Goal: Task Accomplishment & Management: Manage account settings

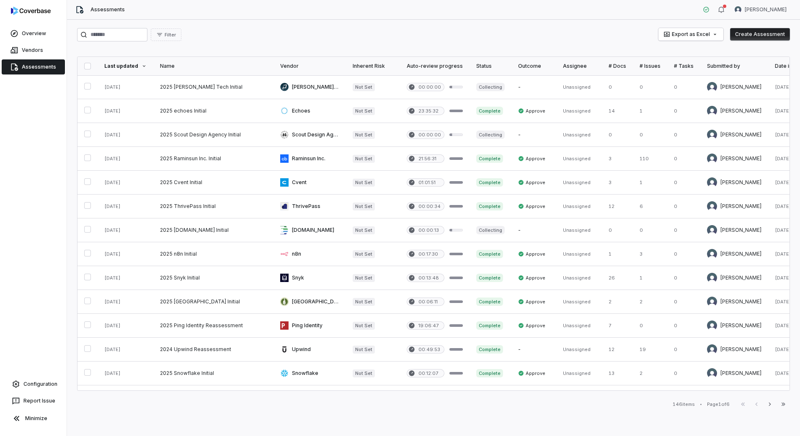
click at [44, 72] on link "Assessments" at bounding box center [33, 66] width 63 height 15
click at [309, 91] on link at bounding box center [310, 86] width 72 height 23
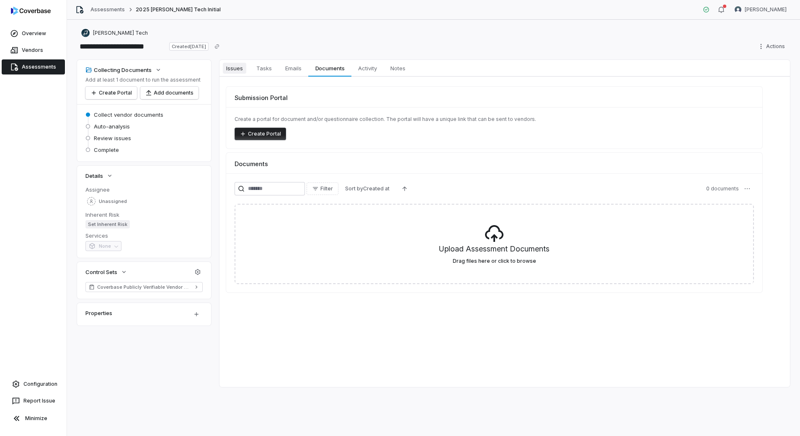
click at [234, 67] on span "Issues" at bounding box center [234, 68] width 23 height 11
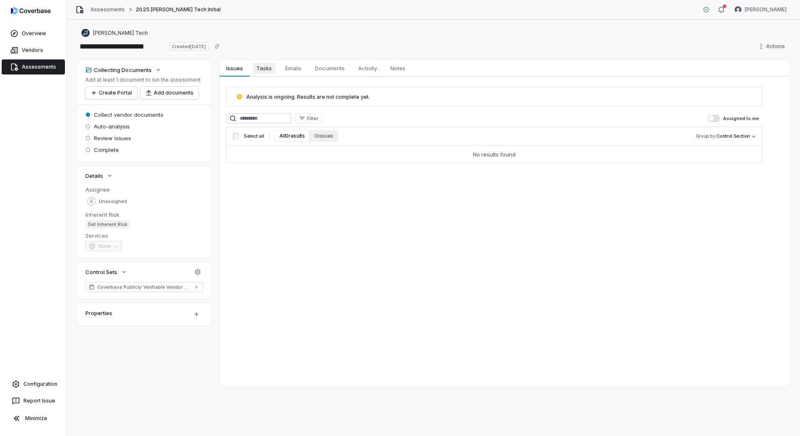
click at [263, 71] on span "Tasks" at bounding box center [264, 68] width 22 height 11
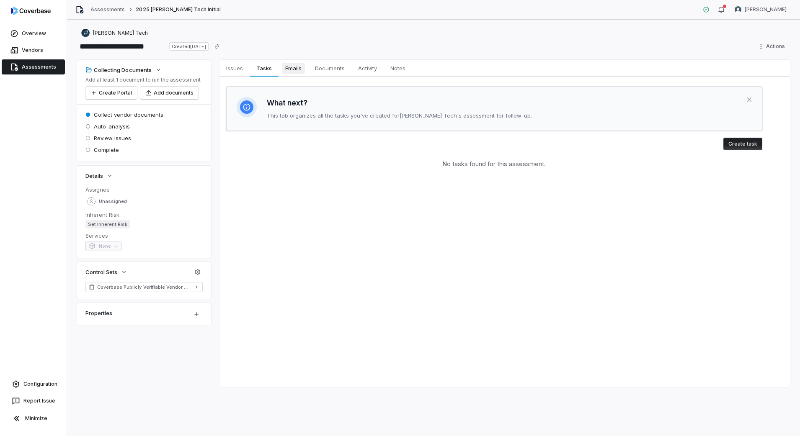
click at [293, 70] on span "Emails" at bounding box center [293, 68] width 23 height 11
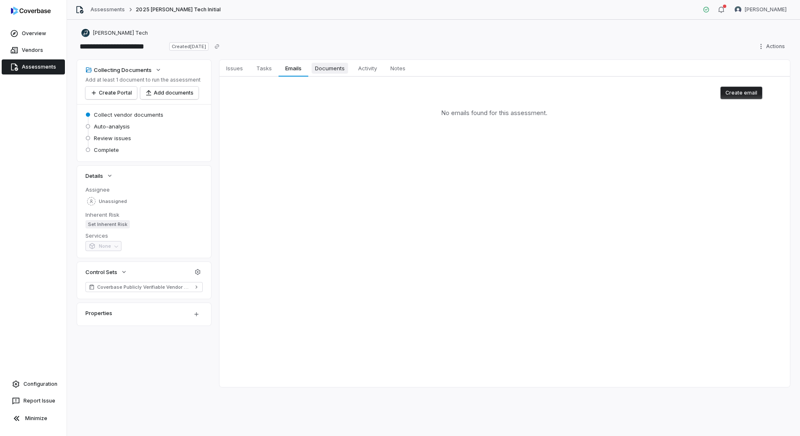
click at [332, 68] on span "Documents" at bounding box center [330, 68] width 36 height 11
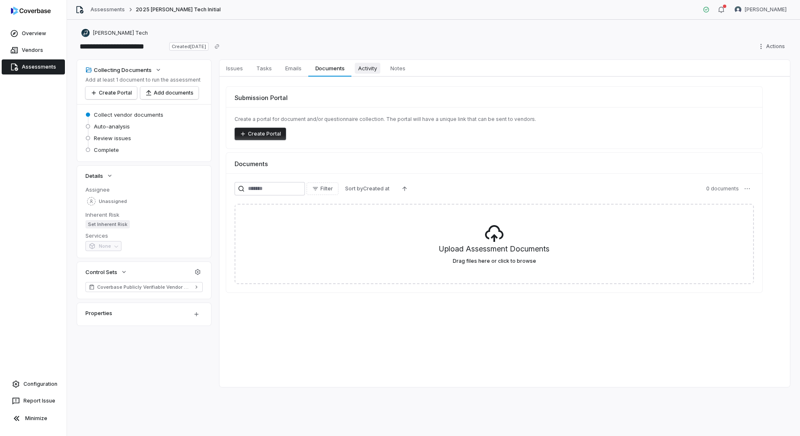
click at [366, 66] on span "Activity" at bounding box center [368, 68] width 26 height 11
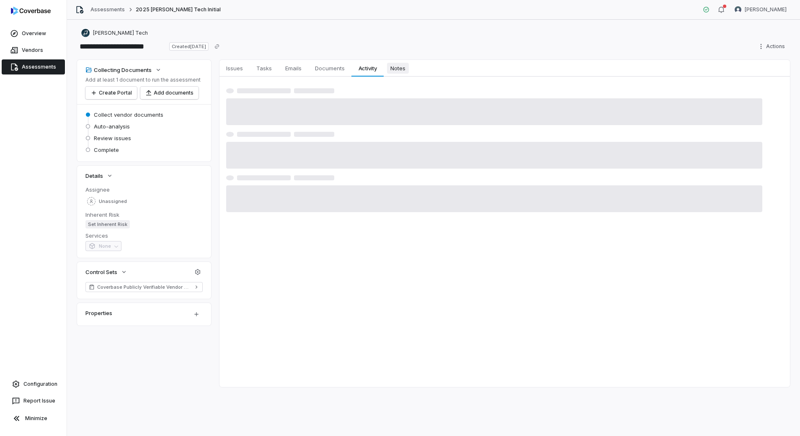
click at [408, 66] on span "Notes" at bounding box center [398, 68] width 22 height 11
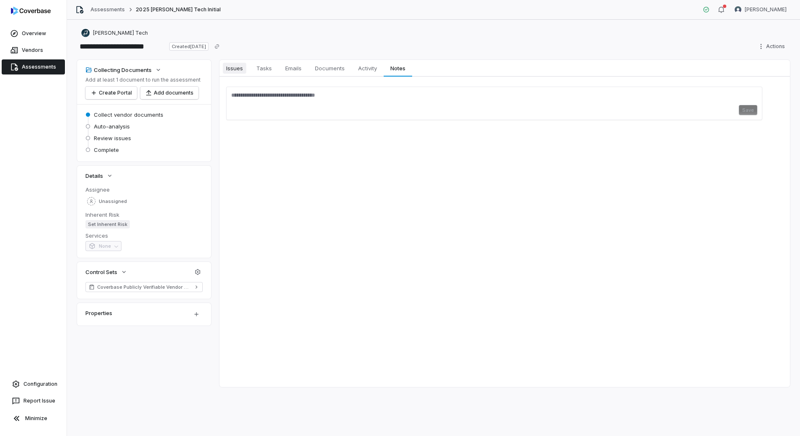
click at [244, 65] on span "Issues" at bounding box center [234, 68] width 23 height 11
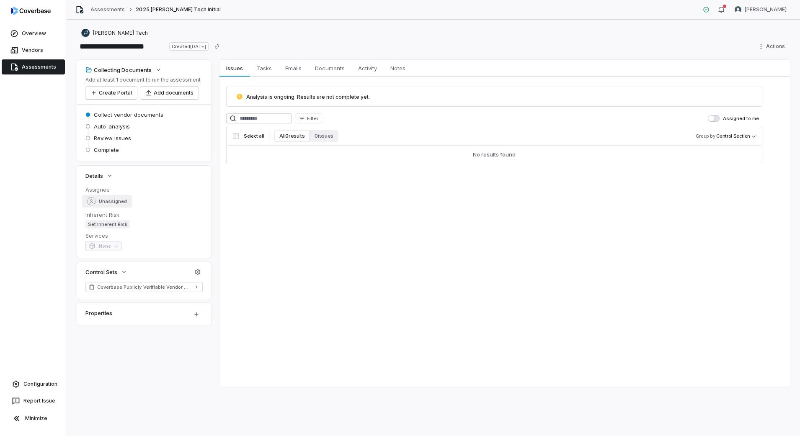
click at [109, 204] on span "Unassigned" at bounding box center [113, 202] width 28 height 6
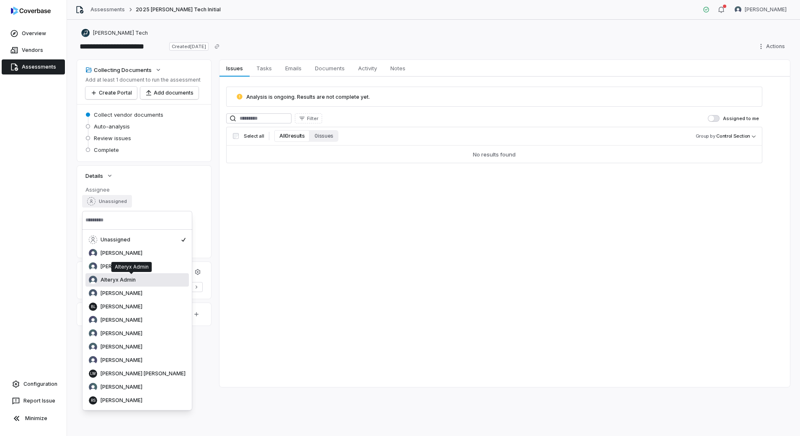
click at [129, 278] on span "Alteryx Admin" at bounding box center [118, 280] width 35 height 7
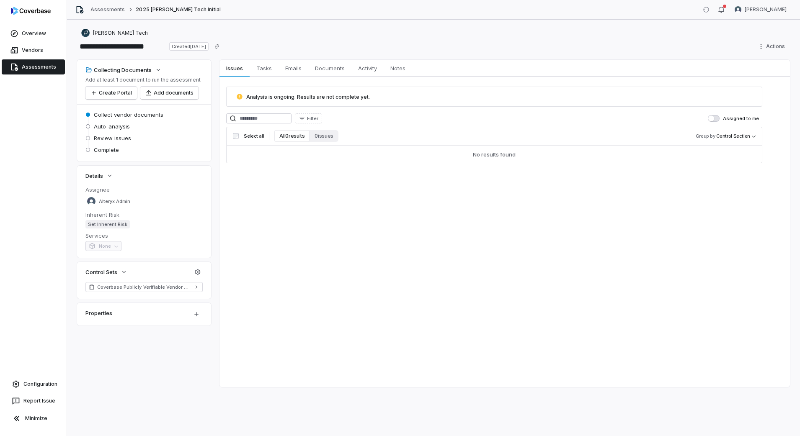
click at [379, 258] on div "Issues Issues Tasks Tasks Emails Emails Documents Documents Activity Activity N…" at bounding box center [504, 224] width 570 height 328
